Goal: Check status: Check status

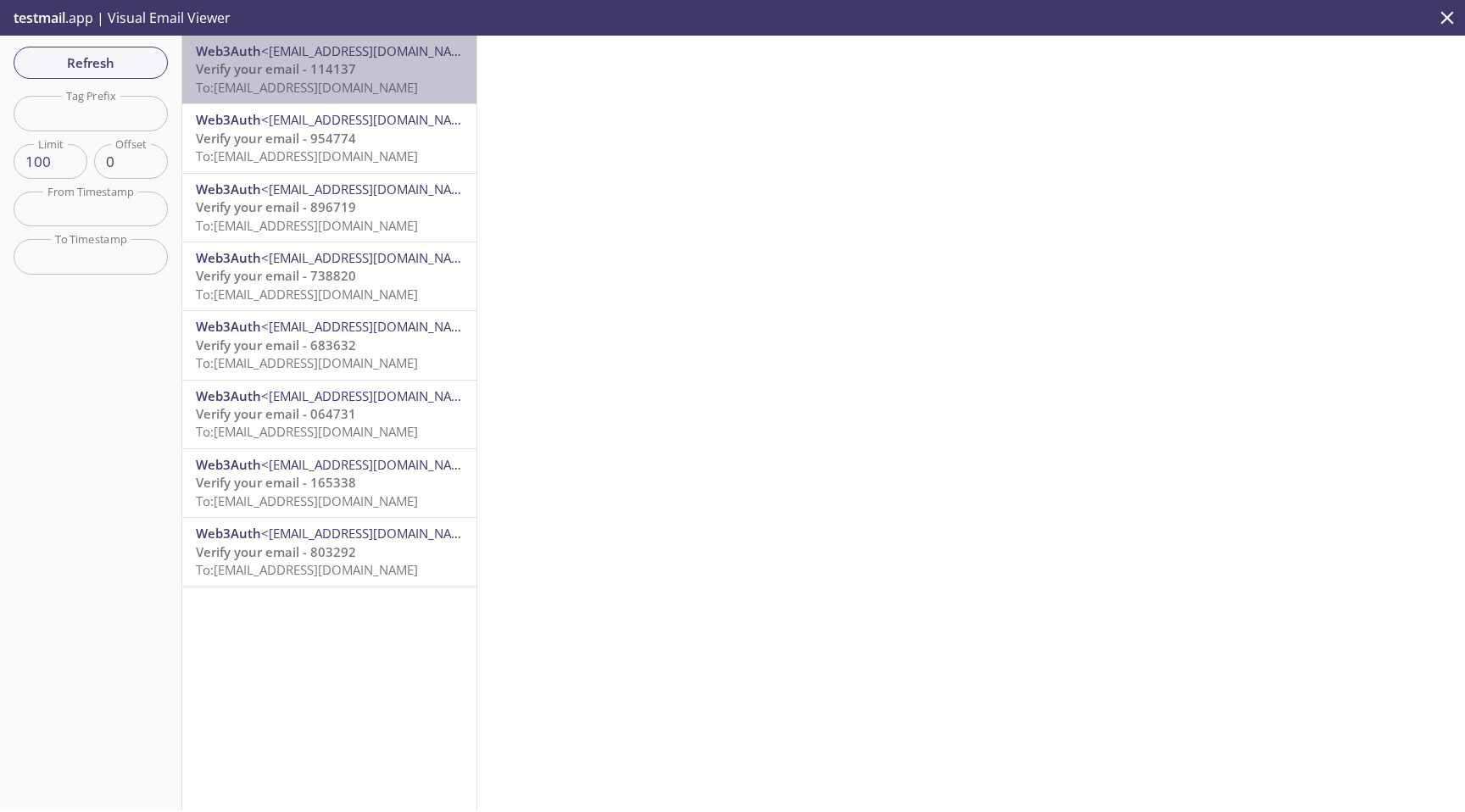
drag, startPoint x: 462, startPoint y: 93, endPoint x: 409, endPoint y: 95, distance: 53.0
click at [409, 95] on p "Verify your email - 114137 To: [EMAIL_ADDRESS][DOMAIN_NAME]" at bounding box center [329, 78] width 267 height 37
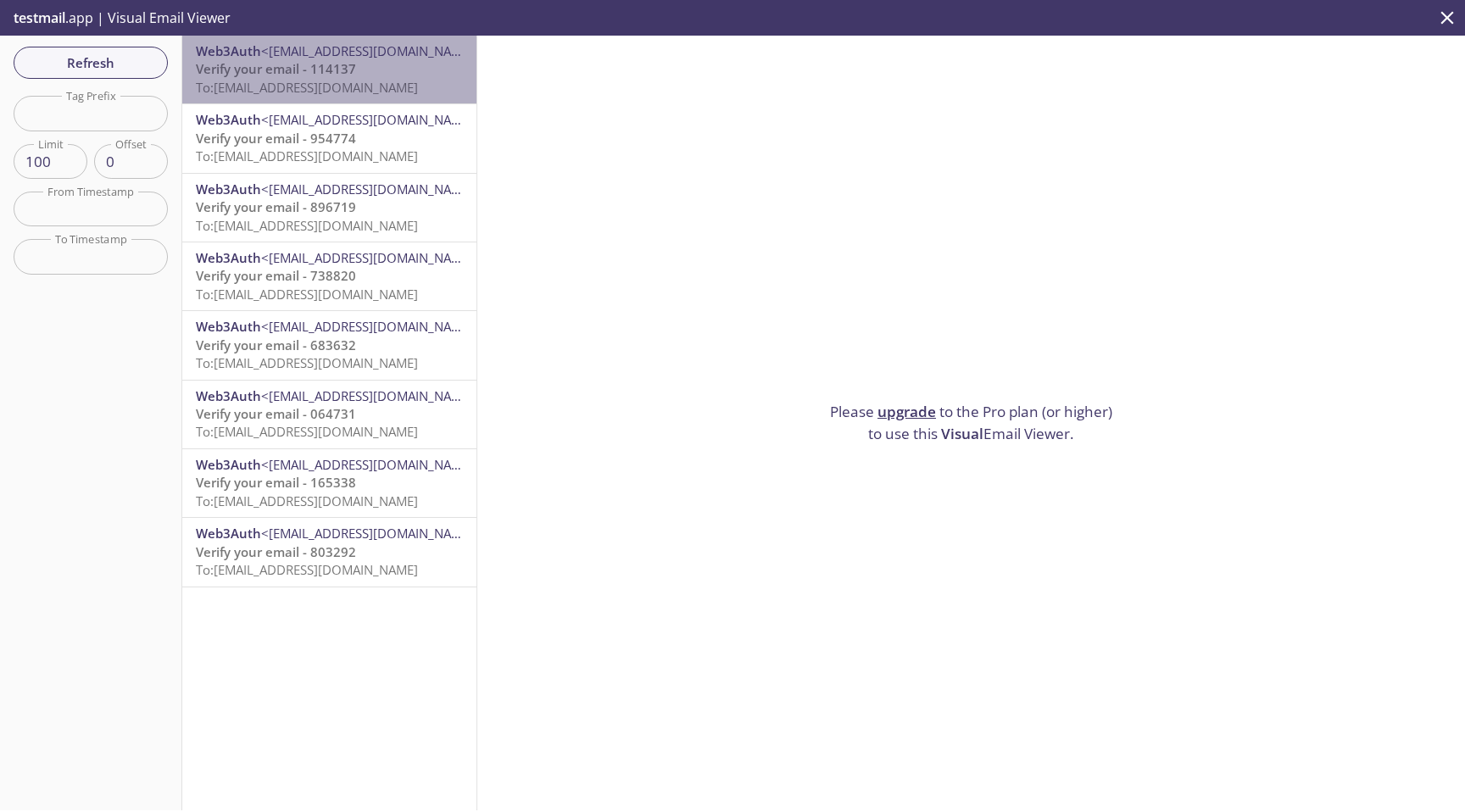
drag, startPoint x: 464, startPoint y: 88, endPoint x: 320, endPoint y: 90, distance: 144.0
click at [319, 90] on div "Web3Auth <[EMAIL_ADDRESS][DOMAIN_NAME]> Verify your email - 114137 To: [EMAIL_A…" at bounding box center [329, 69] width 294 height 67
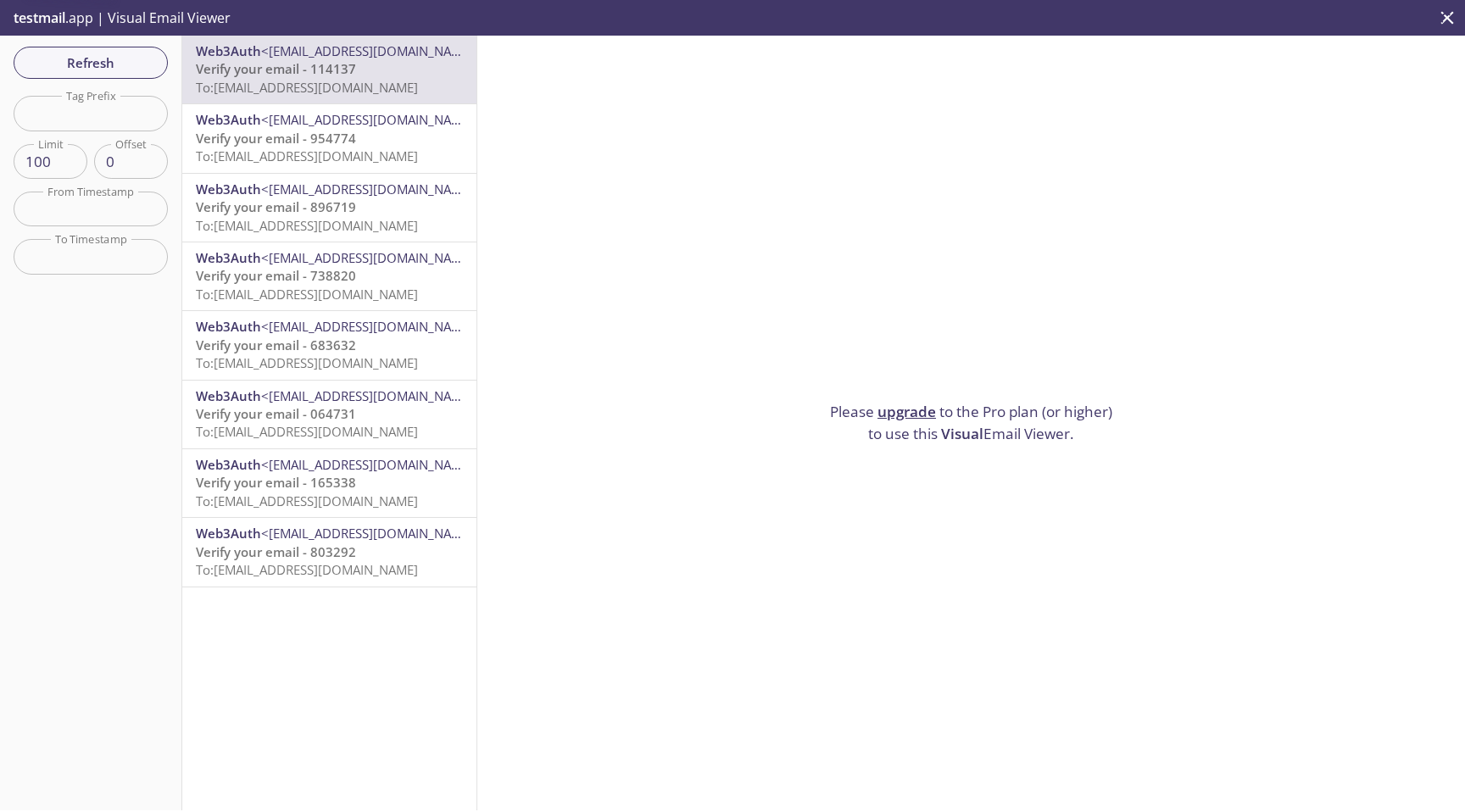
click at [320, 90] on span "To: [EMAIL_ADDRESS][DOMAIN_NAME]" at bounding box center [306, 88] width 222 height 17
click at [120, 58] on span "Refresh" at bounding box center [91, 63] width 127 height 22
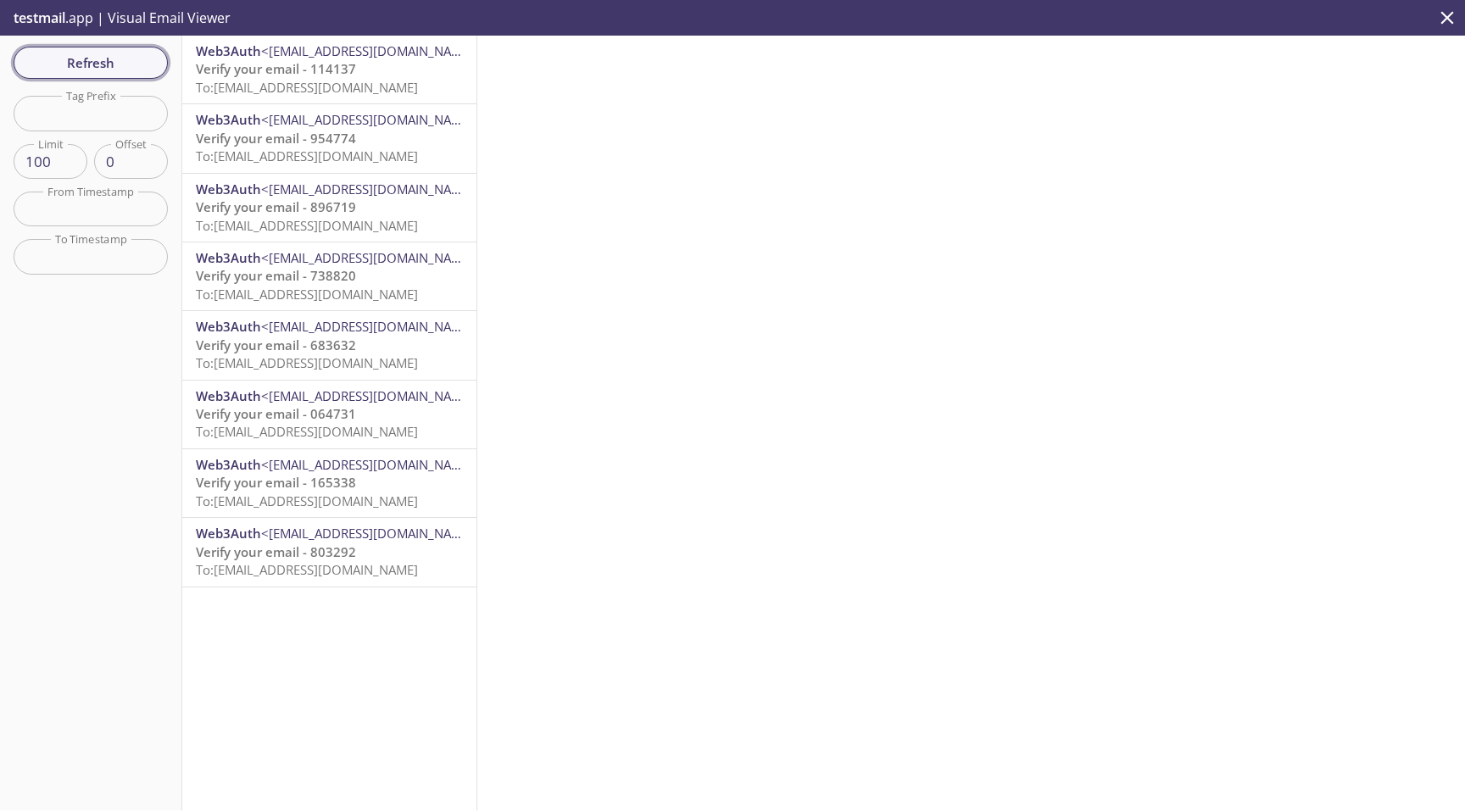
click at [108, 53] on span "Refresh" at bounding box center [91, 63] width 127 height 22
click at [132, 59] on span "Refresh" at bounding box center [91, 63] width 127 height 22
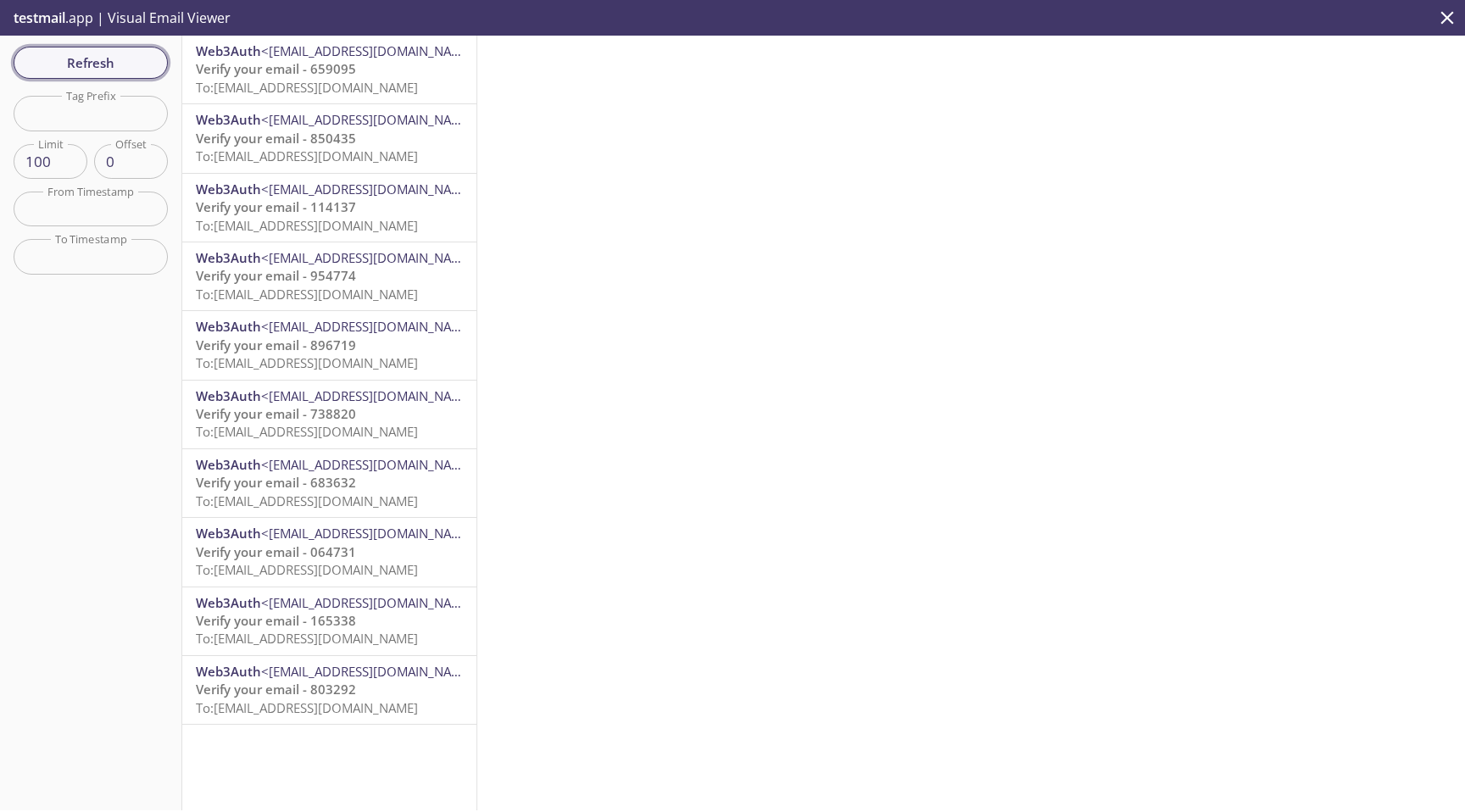
click at [123, 48] on button "Refresh" at bounding box center [91, 62] width 154 height 32
click at [90, 60] on span "Refresh" at bounding box center [91, 63] width 127 height 22
